Goal: Complete application form: Complete application form

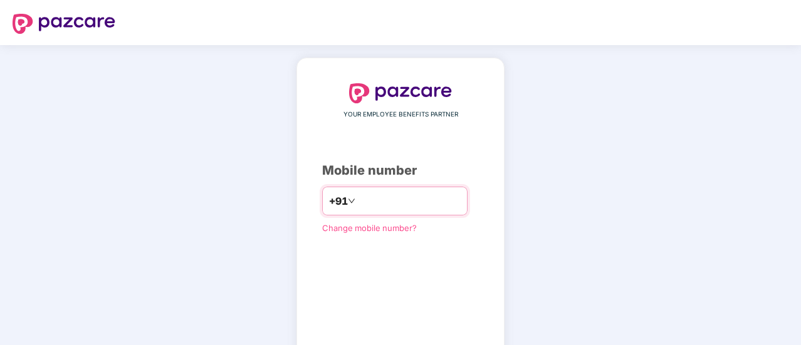
click at [373, 195] on input "number" at bounding box center [409, 201] width 103 height 20
type input "**********"
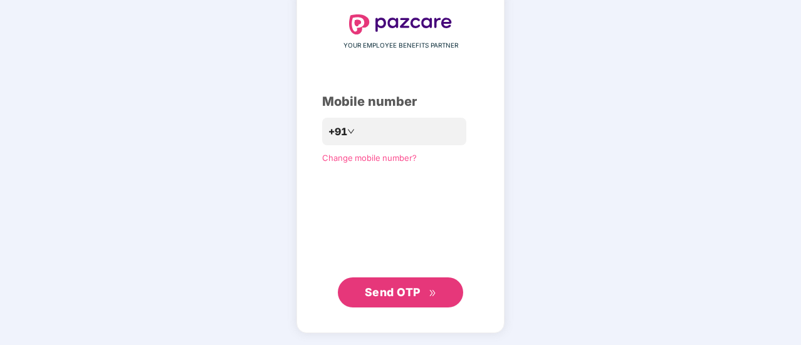
scroll to position [68, 0]
click at [424, 278] on button "Send OTP" at bounding box center [400, 293] width 125 height 30
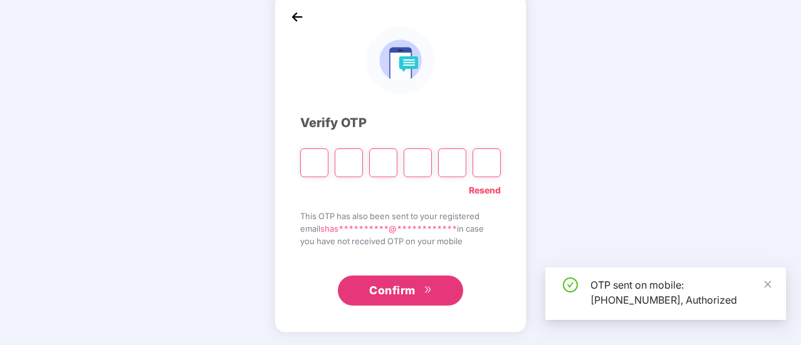
scroll to position [63, 0]
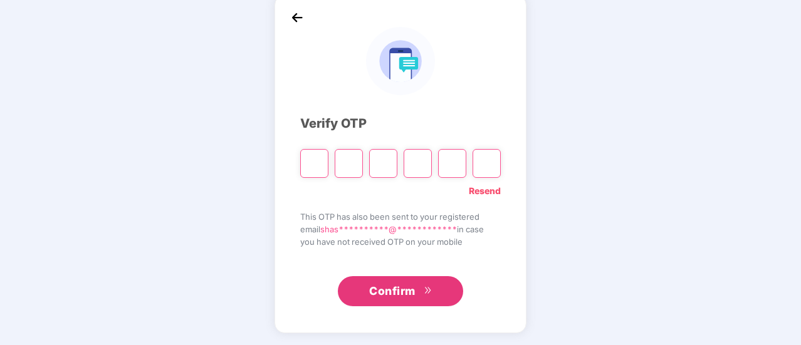
type input "*"
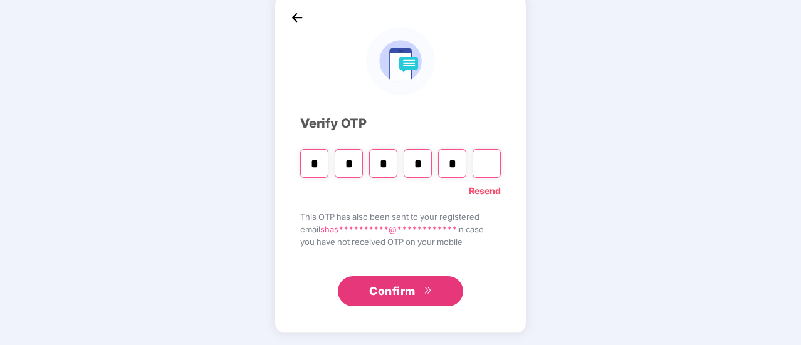
type input "*"
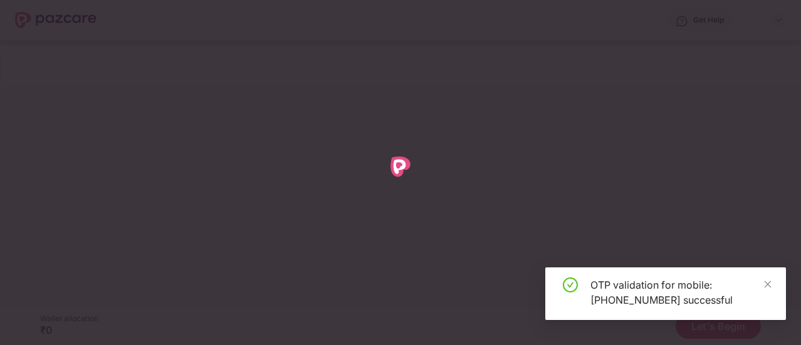
scroll to position [0, 0]
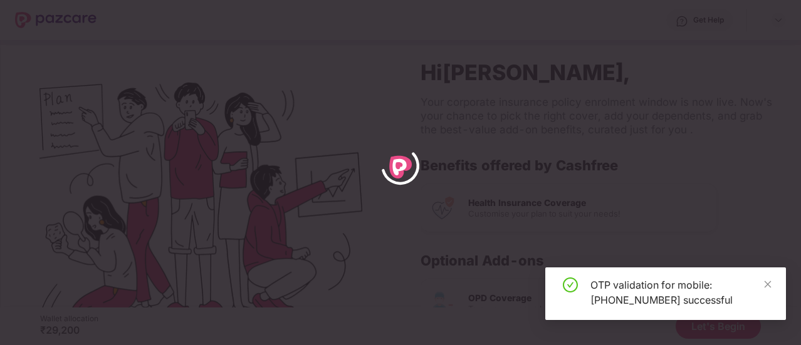
click at [773, 285] on div "OTP validation for mobile: [PHONE_NUMBER] successful" at bounding box center [665, 294] width 241 height 53
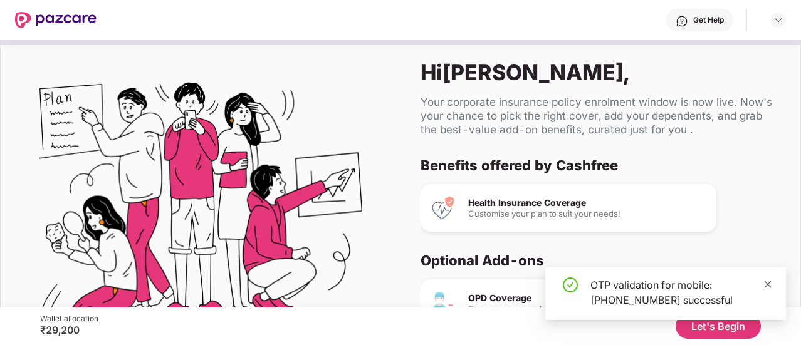
click at [766, 288] on icon "close" at bounding box center [768, 284] width 9 height 9
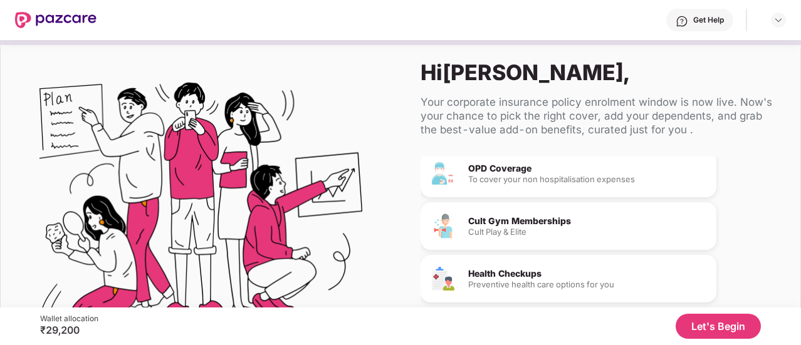
scroll to position [131, 0]
click at [742, 311] on div "Wallet allocation ₹29,200 Let's Begin" at bounding box center [400, 327] width 721 height 38
click at [740, 330] on button "Let's Begin" at bounding box center [718, 326] width 85 height 25
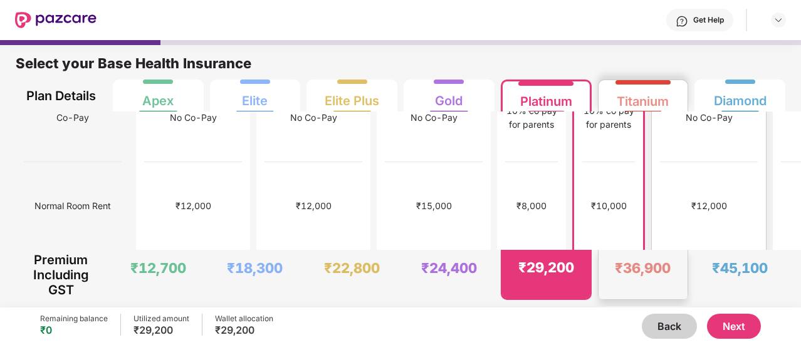
scroll to position [376, 0]
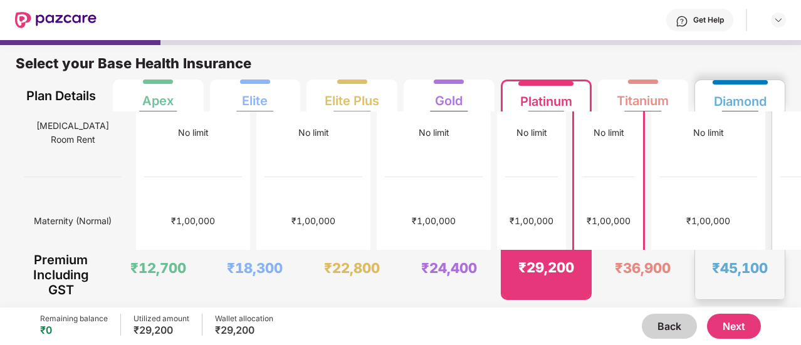
click at [753, 260] on div "₹45,100" at bounding box center [740, 269] width 56 height 18
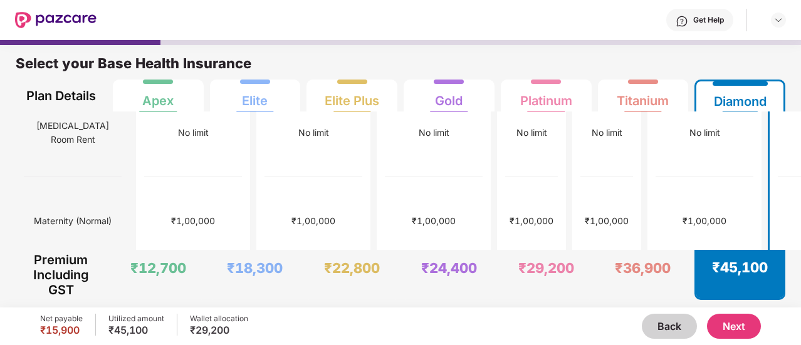
click at [734, 329] on button "Next" at bounding box center [734, 326] width 54 height 25
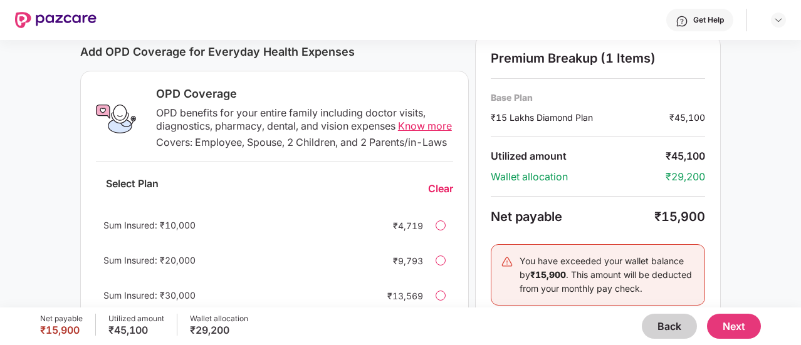
scroll to position [475, 0]
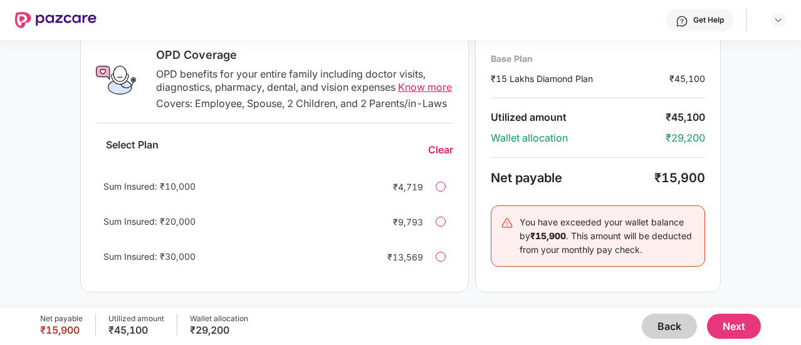
click at [443, 192] on div "Sum Insured: ₹10,000 ₹4,719" at bounding box center [274, 187] width 357 height 30
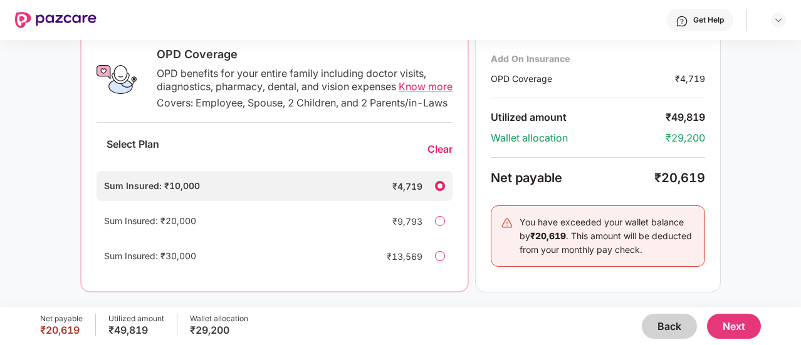
scroll to position [476, 0]
click at [436, 188] on div at bounding box center [440, 186] width 10 height 10
click at [434, 151] on div "Clear" at bounding box center [440, 149] width 25 height 13
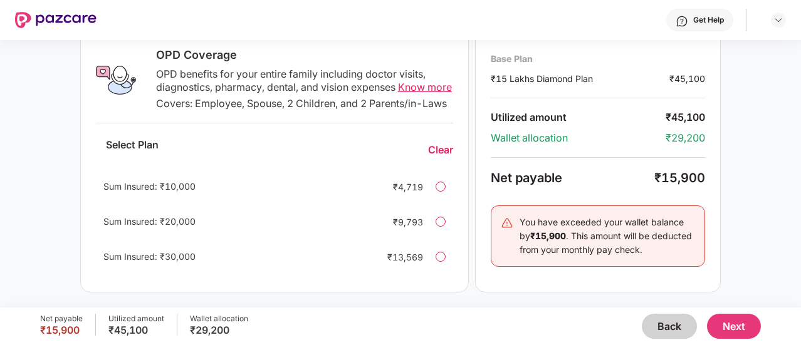
click at [741, 326] on button "Next" at bounding box center [734, 326] width 54 height 25
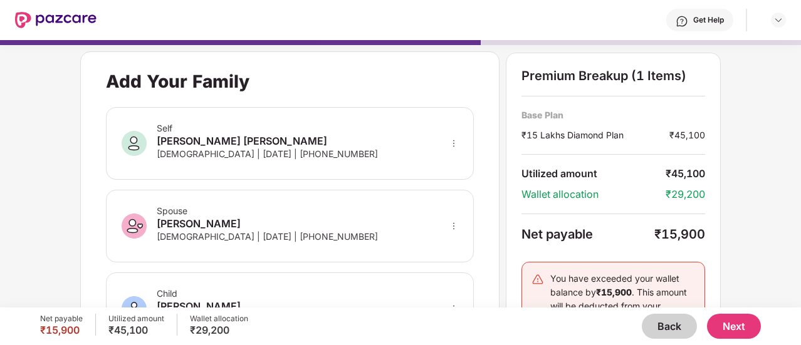
scroll to position [334, 0]
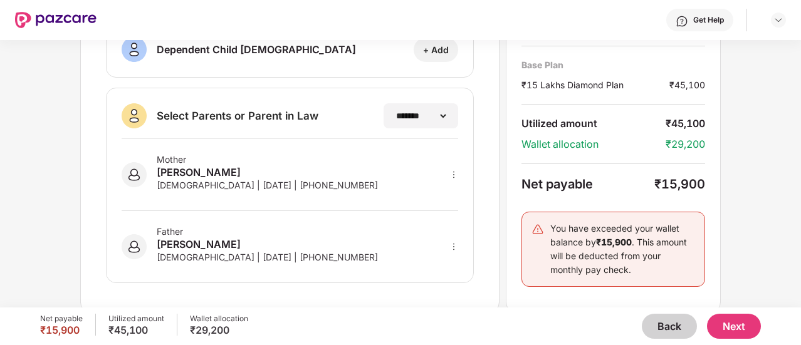
click at [732, 327] on button "Next" at bounding box center [734, 326] width 54 height 25
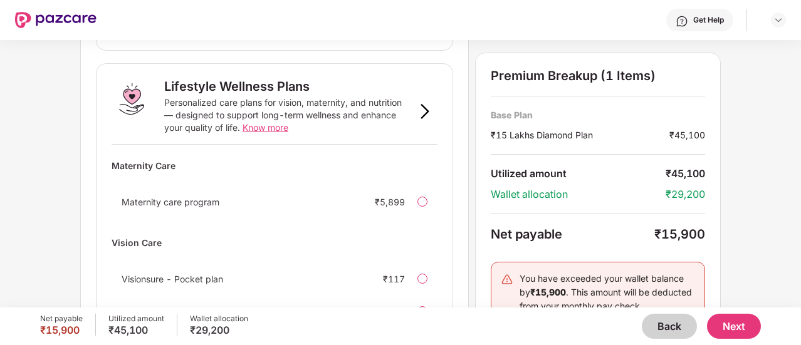
scroll to position [911, 0]
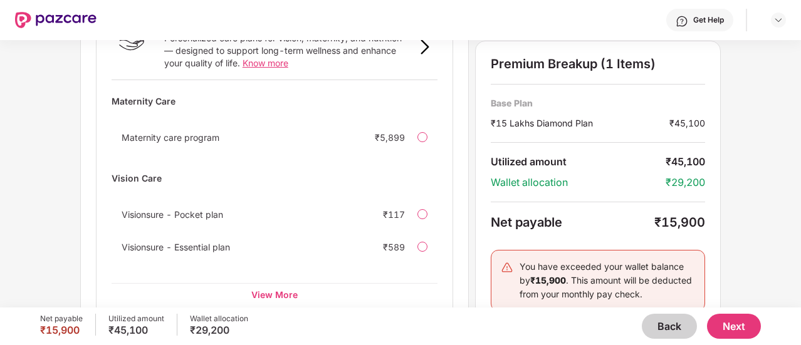
click at [740, 323] on button "Next" at bounding box center [734, 326] width 54 height 25
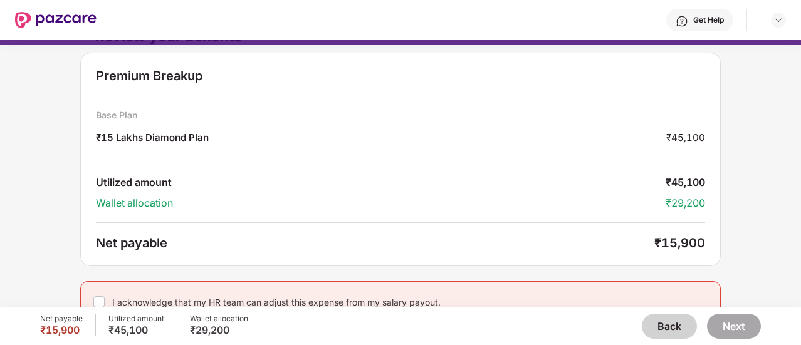
scroll to position [40, 0]
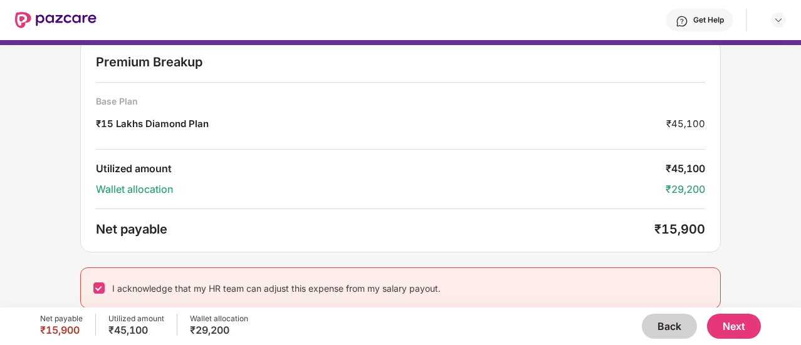
click at [742, 329] on button "Next" at bounding box center [734, 326] width 54 height 25
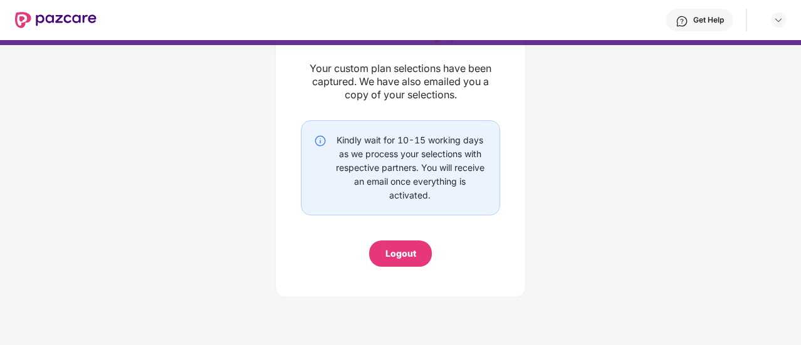
scroll to position [105, 0]
